Goal: Task Accomplishment & Management: Manage account settings

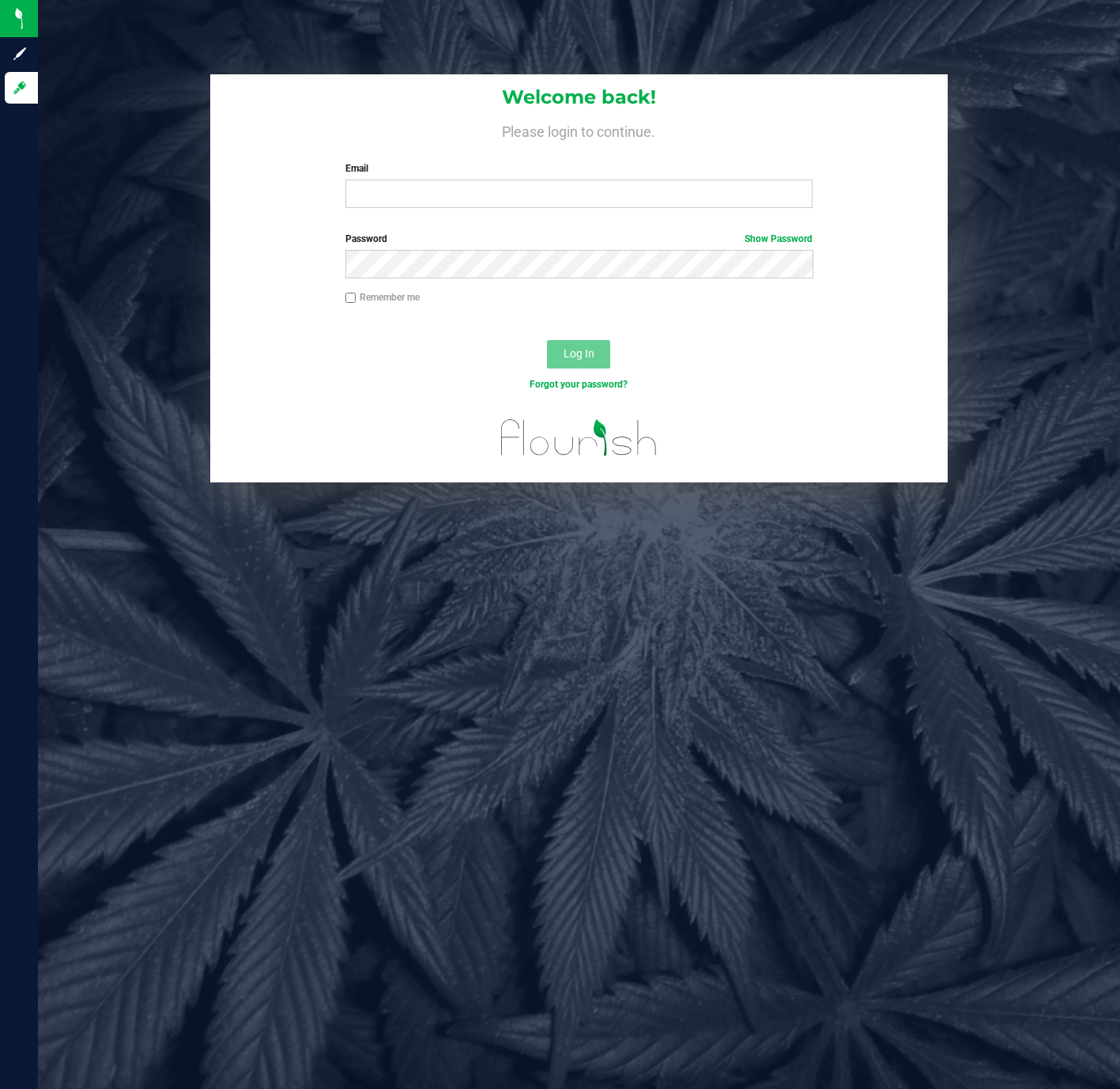
click at [734, 193] on input "Email" at bounding box center [579, 193] width 468 height 28
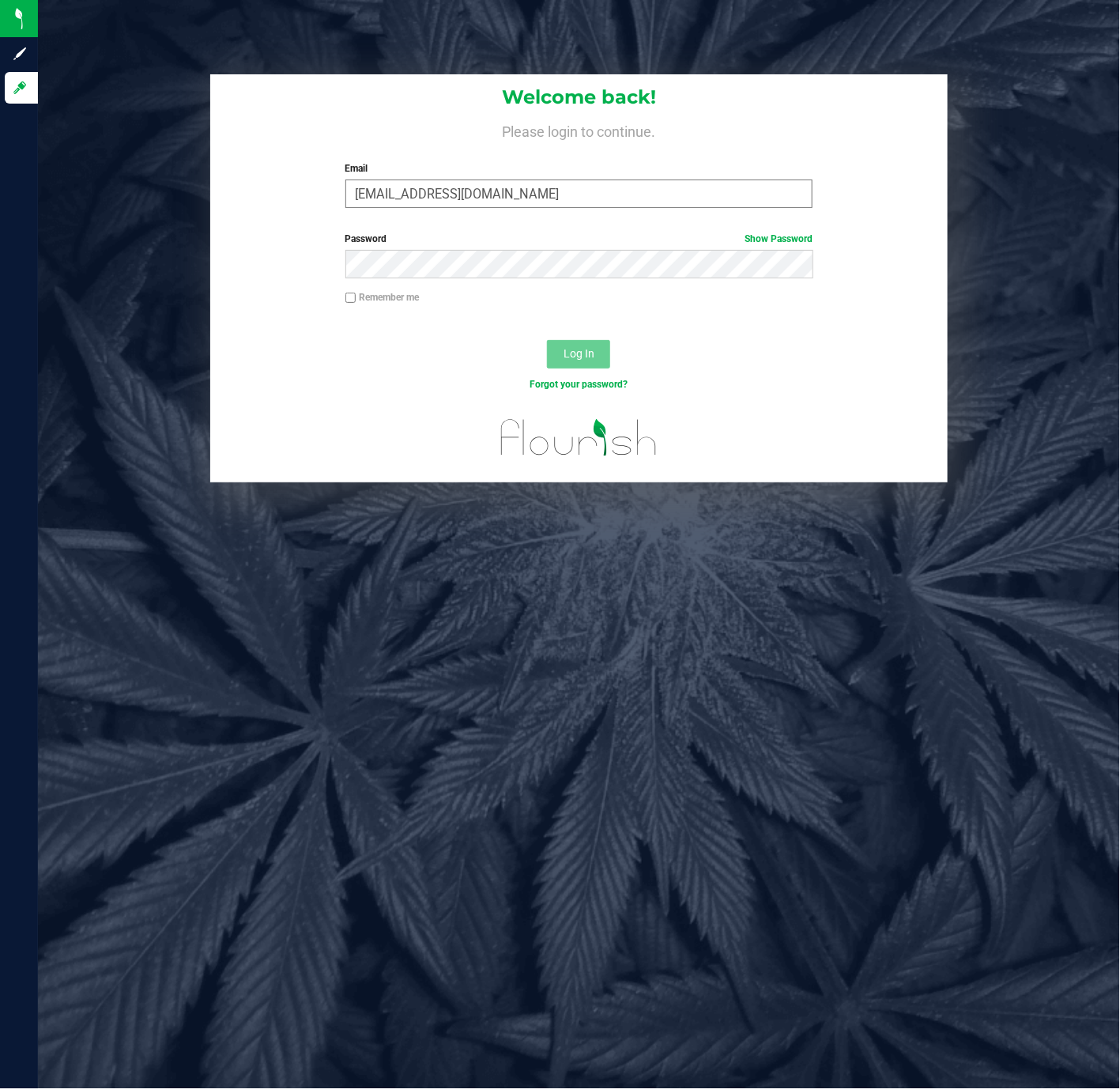
type input "[EMAIL_ADDRESS][DOMAIN_NAME]"
click at [547, 340] on button "Log In" at bounding box center [578, 354] width 63 height 28
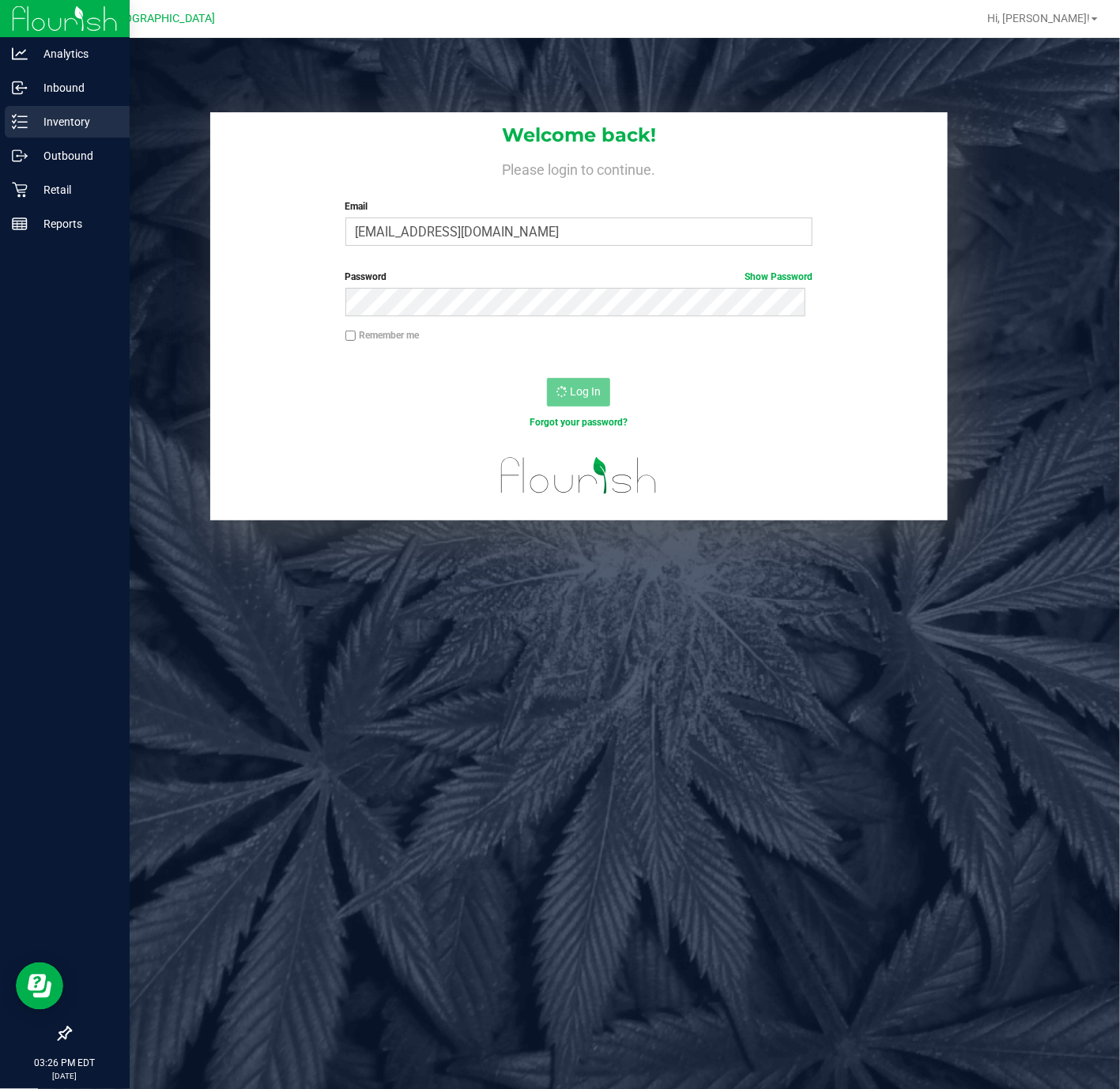
click at [33, 119] on p "Inventory" at bounding box center [76, 122] width 95 height 19
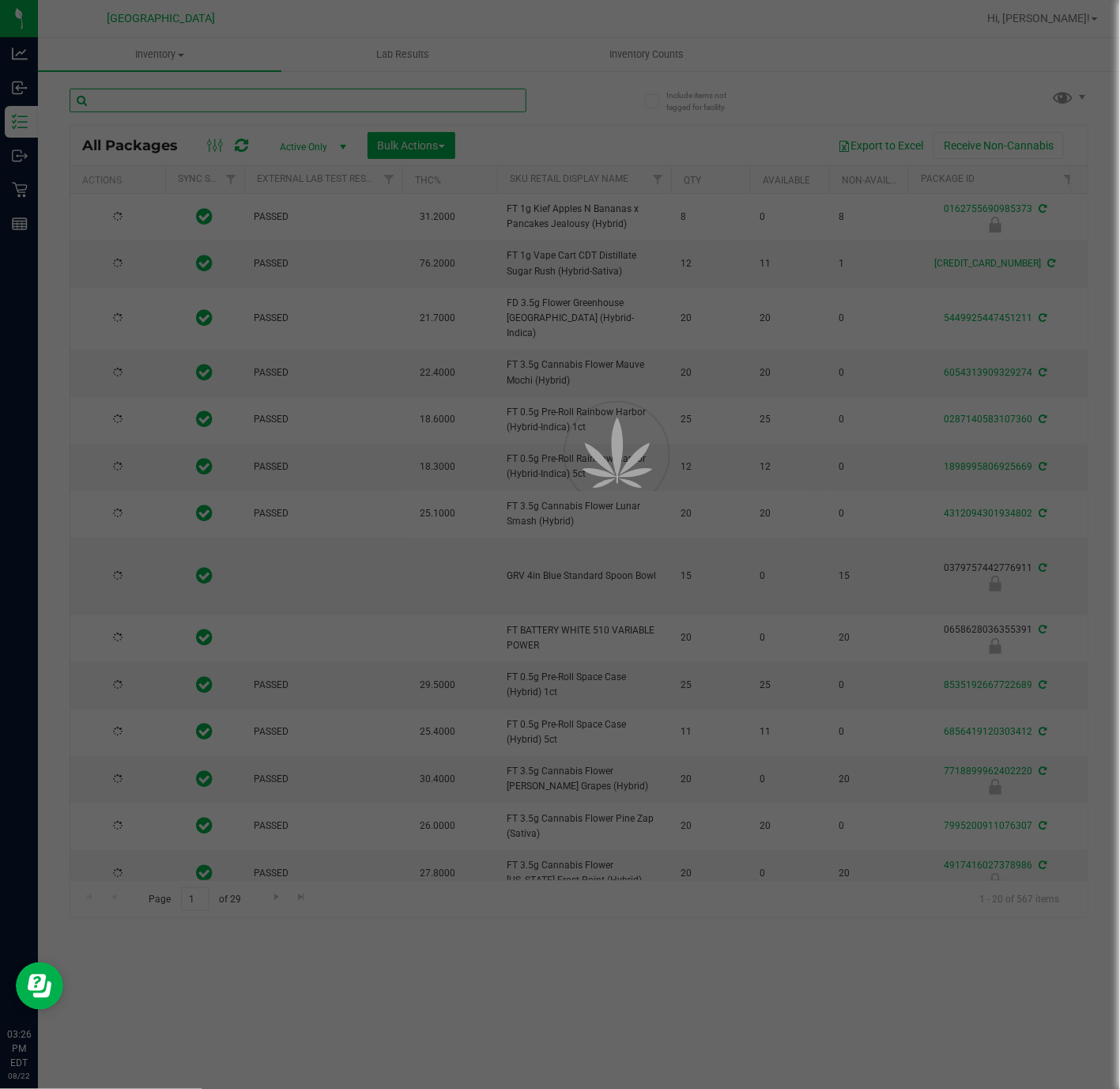
click at [228, 98] on input "text" at bounding box center [298, 100] width 457 height 23
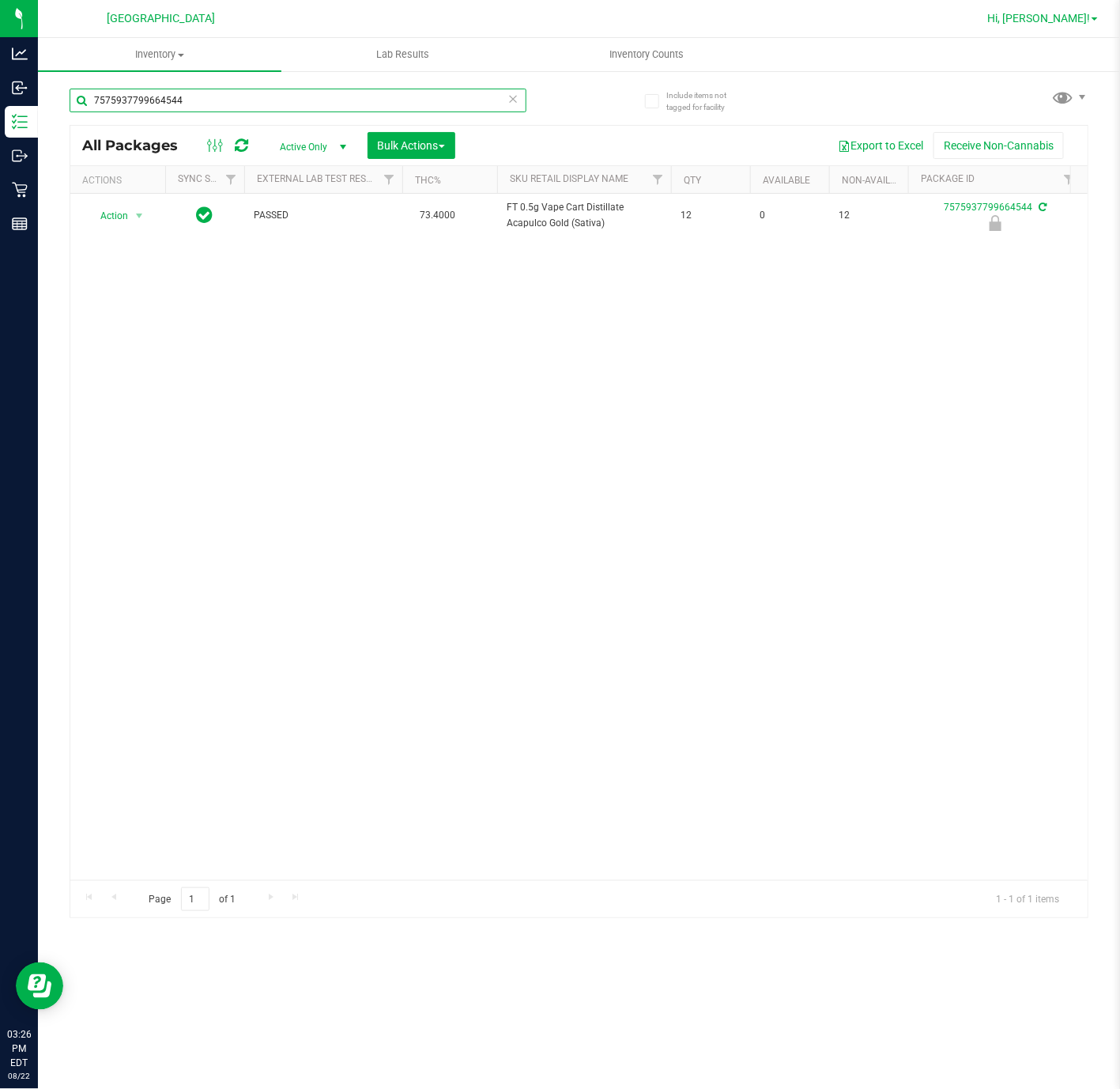
type input "7575937799664544"
click at [1093, 26] on link "Hi, [PERSON_NAME]!" at bounding box center [1042, 18] width 123 height 16
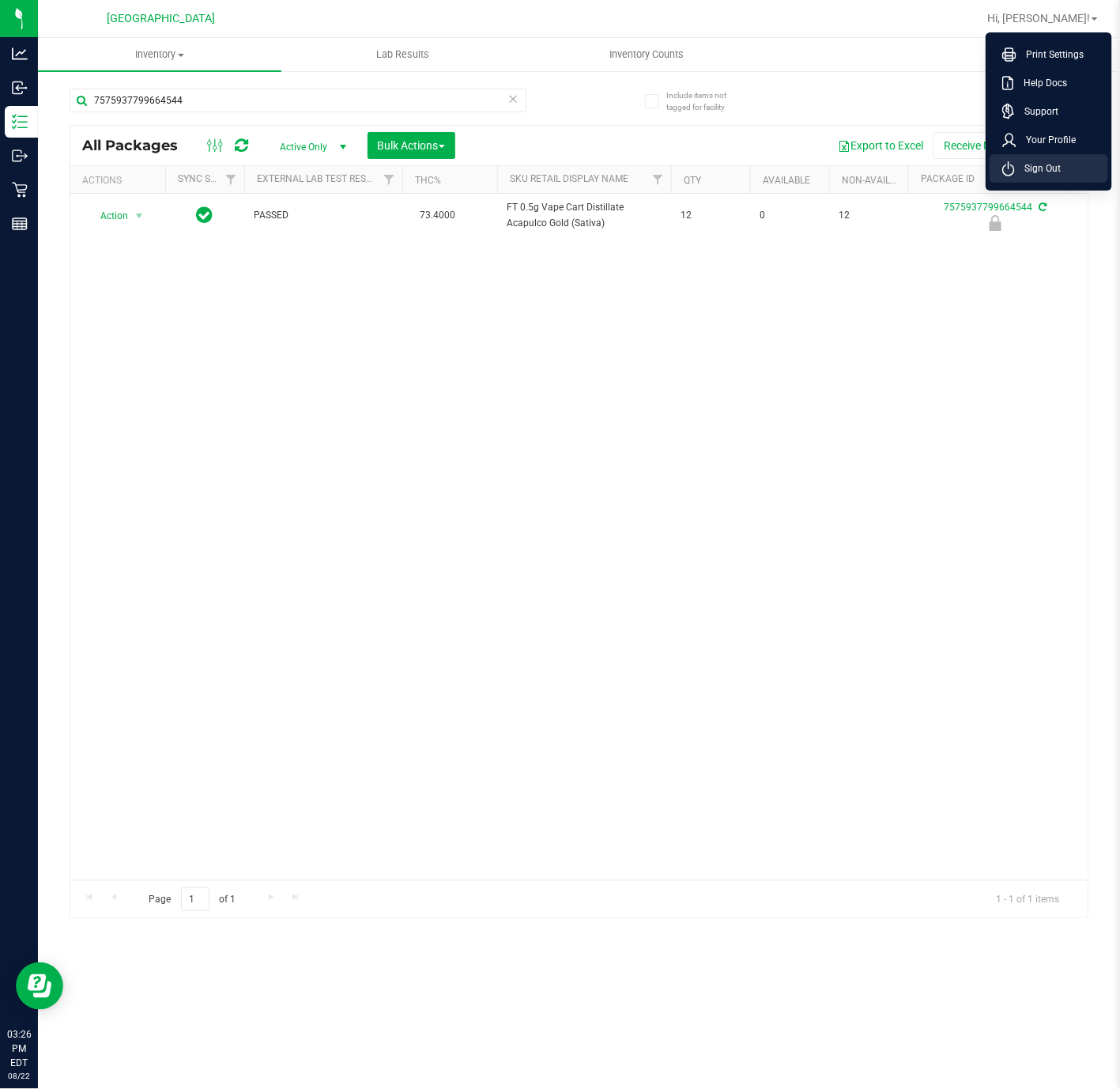
click at [1061, 165] on li "Sign Out" at bounding box center [1049, 168] width 118 height 28
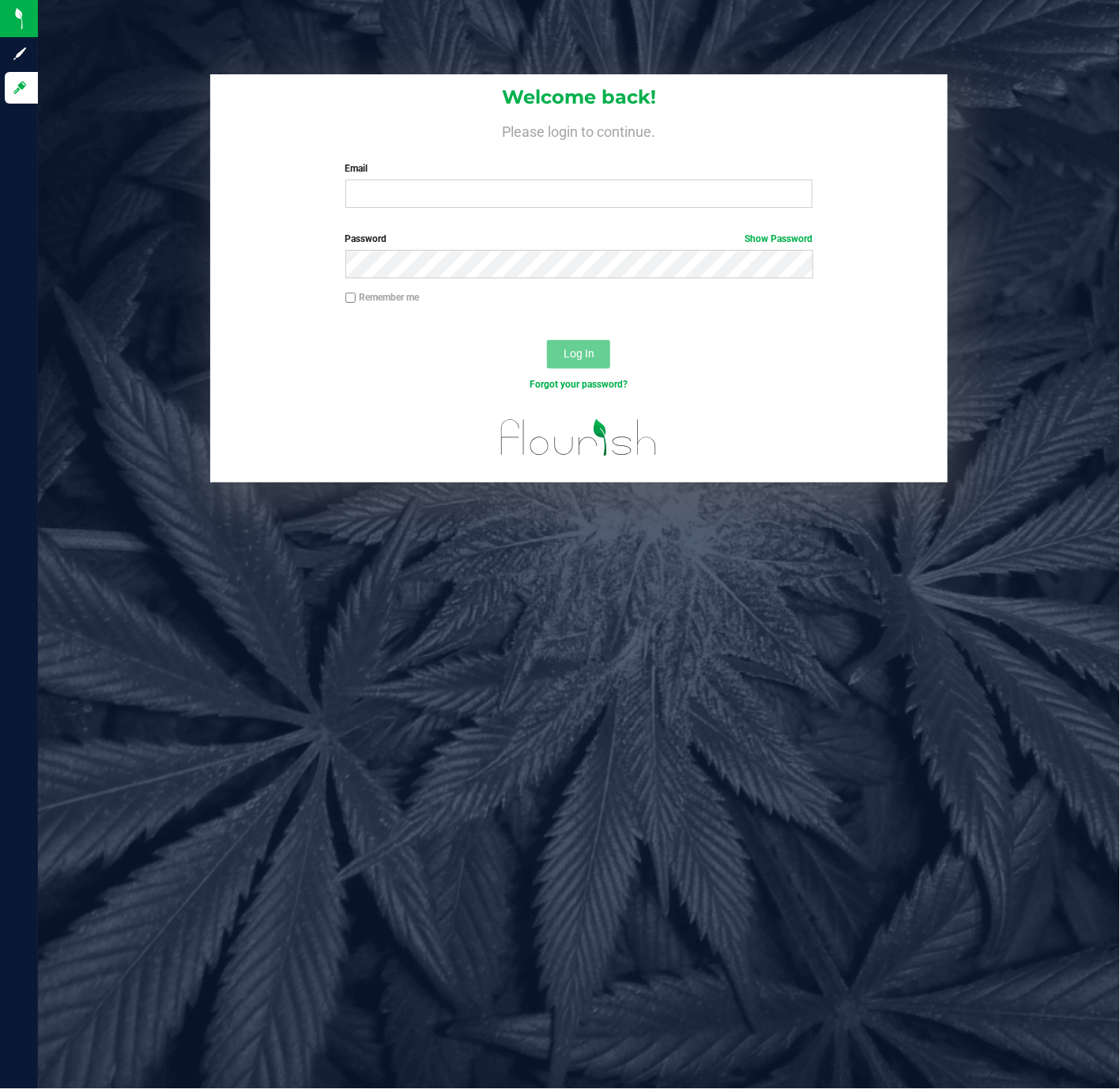
click at [800, 807] on div "Welcome back! Please login to continue. Email Required Please format your email…" at bounding box center [579, 544] width 1082 height 1089
click at [397, 166] on label "Email" at bounding box center [579, 168] width 468 height 15
click at [397, 179] on input "Email" at bounding box center [579, 193] width 468 height 28
type input "[EMAIL_ADDRESS][DOMAIN_NAME]"
click at [547, 340] on button "Log In" at bounding box center [578, 354] width 63 height 28
